Goal: Task Accomplishment & Management: Manage account settings

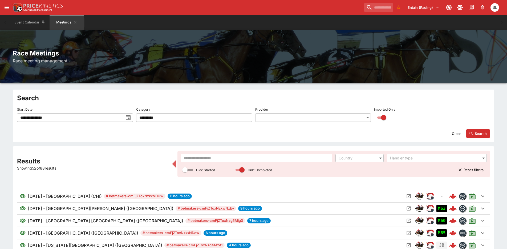
click at [70, 118] on input "**********" at bounding box center [70, 117] width 106 height 9
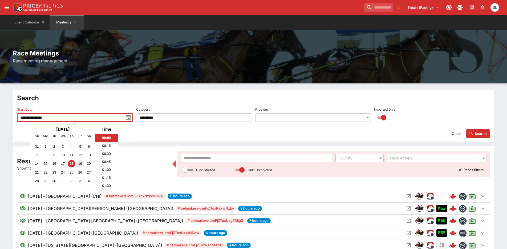
click at [79, 160] on div "19" at bounding box center [79, 163] width 7 height 7
type input "**********"
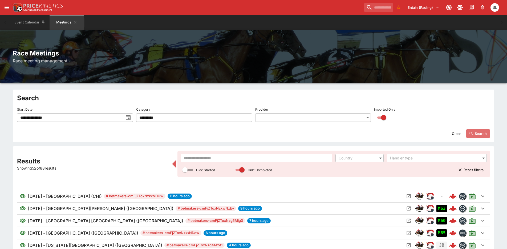
click at [477, 134] on button "Search" at bounding box center [478, 133] width 24 height 9
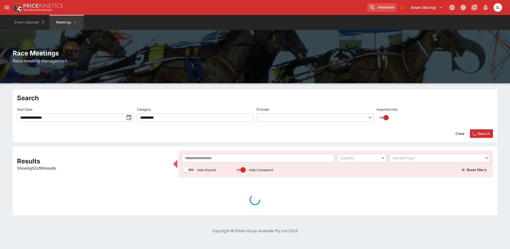
click at [240, 158] on input "text" at bounding box center [258, 158] width 153 height 9
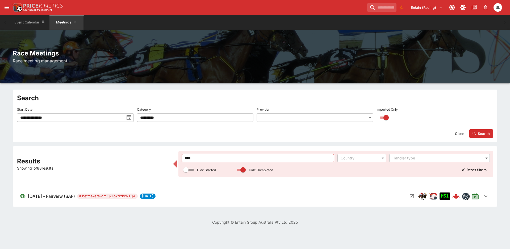
type input "****"
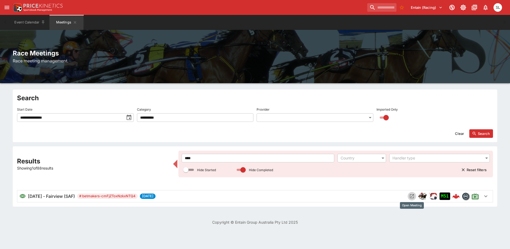
click at [410, 196] on icon "Open Meeting" at bounding box center [412, 195] width 5 height 5
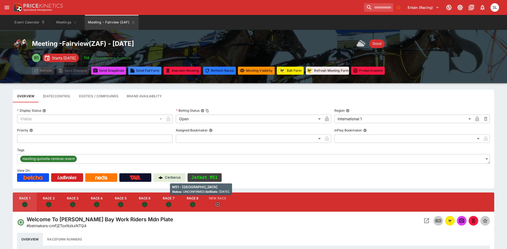
click at [198, 178] on button "Jetbet M51" at bounding box center [204, 177] width 34 height 9
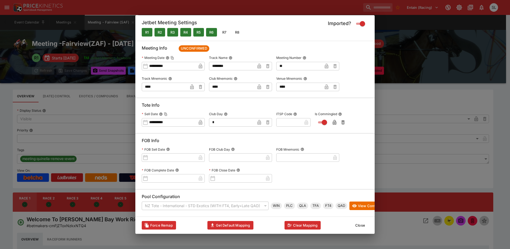
click at [212, 30] on button "R6" at bounding box center [211, 32] width 11 height 9
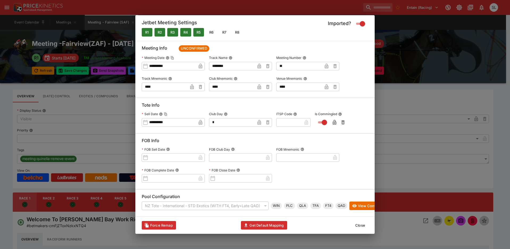
click at [361, 227] on button "Close" at bounding box center [360, 225] width 16 height 9
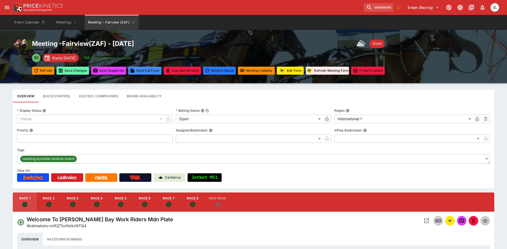
click at [73, 68] on button "Save Changes" at bounding box center [72, 71] width 32 height 8
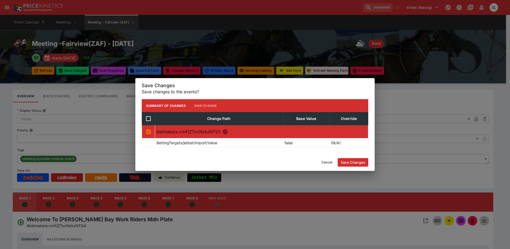
click at [358, 163] on button "Save Changes" at bounding box center [353, 162] width 31 height 9
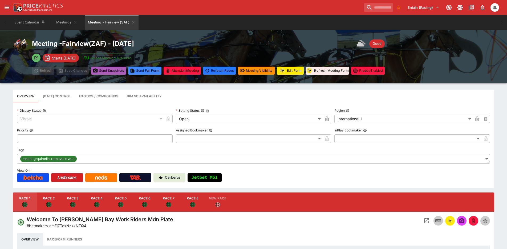
click at [103, 73] on button "Send Snapshot s" at bounding box center [108, 71] width 35 height 8
click at [221, 174] on button "Jetbet M51" at bounding box center [204, 177] width 34 height 9
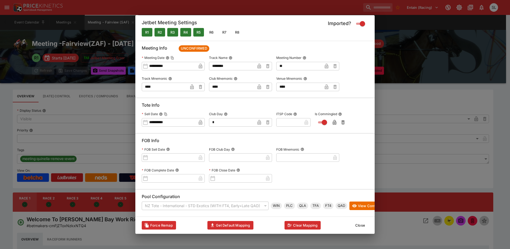
click at [358, 227] on button "Close" at bounding box center [360, 225] width 16 height 9
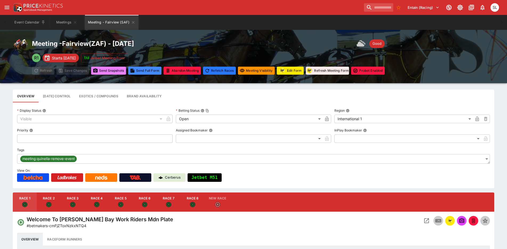
click at [105, 70] on button "Send Snapshot s" at bounding box center [108, 71] width 35 height 8
click at [66, 97] on button "[DATE] Control" at bounding box center [57, 95] width 36 height 13
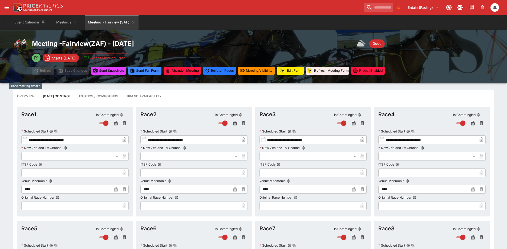
click at [21, 93] on button "Overview" at bounding box center [26, 95] width 26 height 13
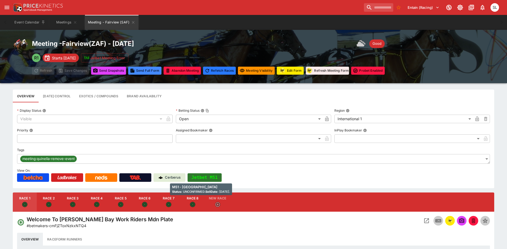
click at [213, 177] on button "Jetbet M51" at bounding box center [204, 177] width 34 height 9
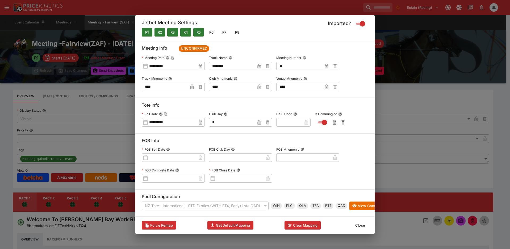
drag, startPoint x: 364, startPoint y: 228, endPoint x: 340, endPoint y: 231, distance: 24.6
click at [364, 228] on button "Close" at bounding box center [360, 225] width 16 height 9
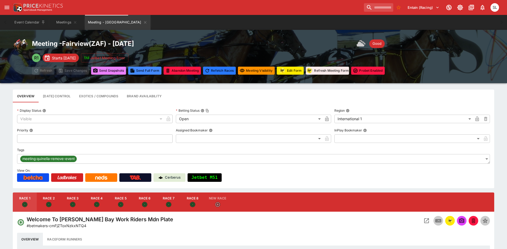
click at [108, 70] on button "Send Snapshot s" at bounding box center [108, 71] width 35 height 8
click at [143, 22] on icon "Meeting - Fairview" at bounding box center [145, 22] width 4 height 4
